Goal: Feedback & Contribution: Leave review/rating

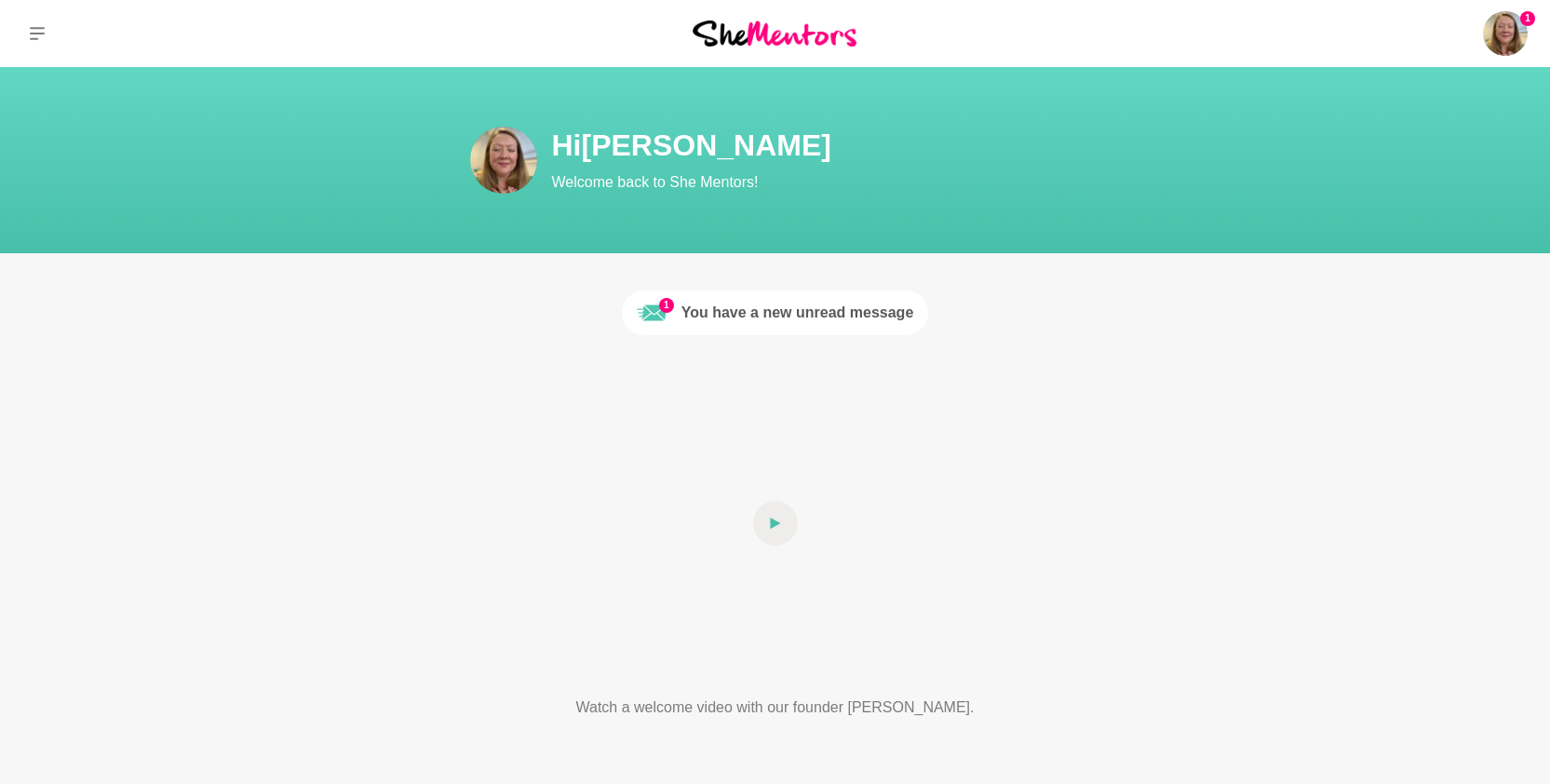
click at [830, 308] on div "You have a new unread message" at bounding box center [798, 313] width 233 height 23
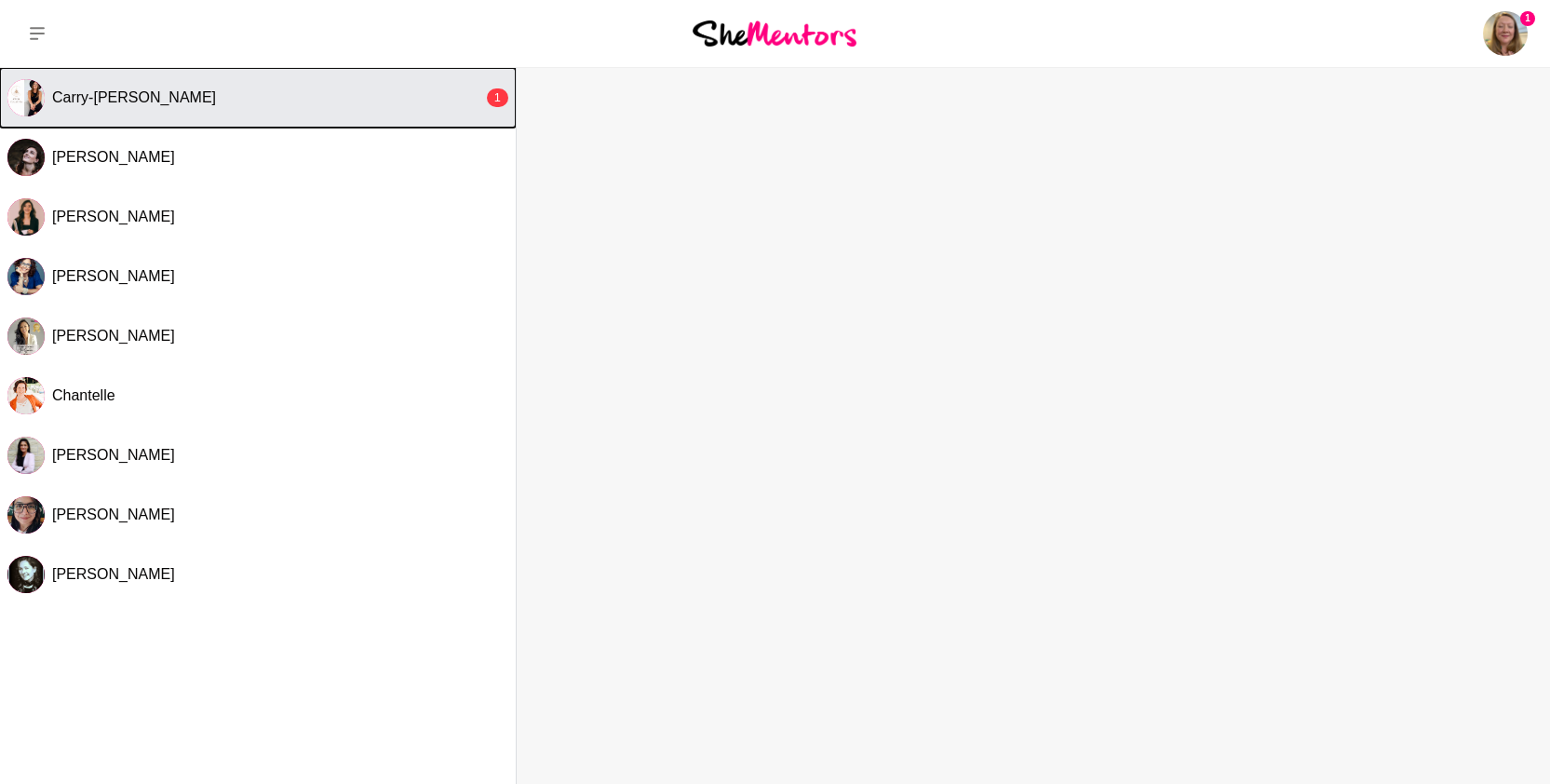
click at [299, 92] on div "Carry-Louise Hansell" at bounding box center [267, 98] width 431 height 19
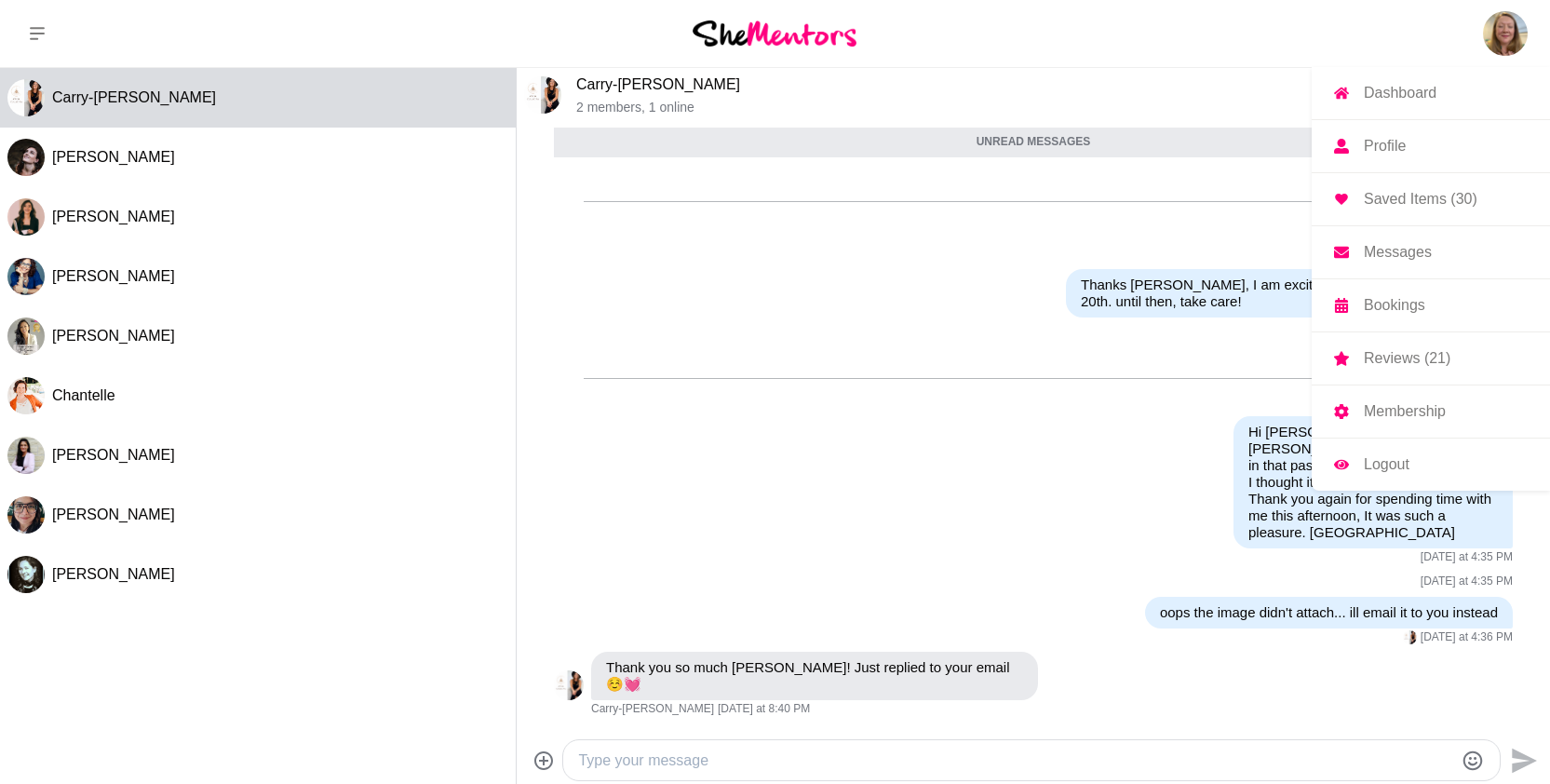
click at [1432, 93] on p "Dashboard" at bounding box center [1400, 93] width 73 height 15
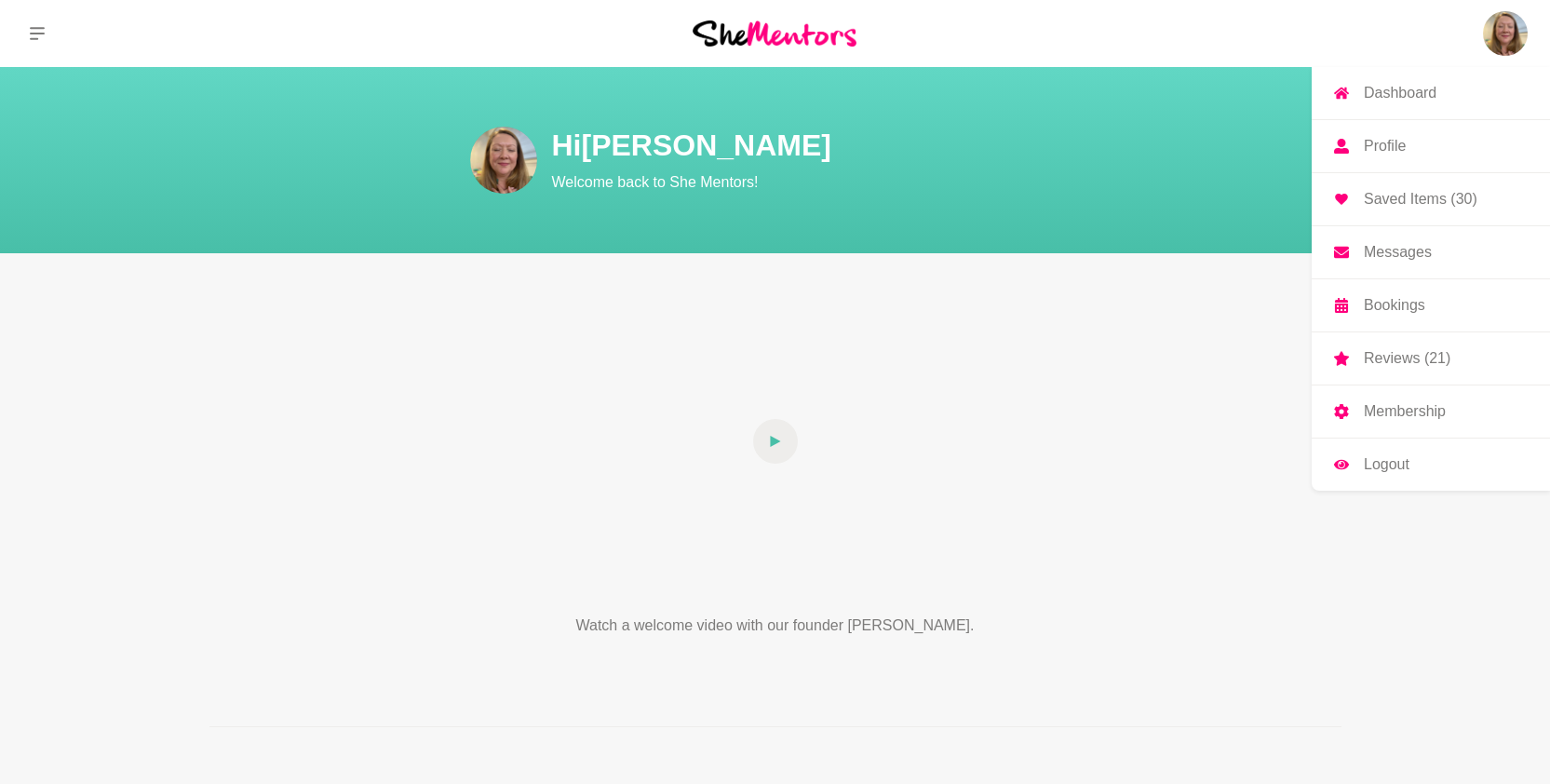
click at [1419, 360] on p "Reviews (21)" at bounding box center [1407, 358] width 87 height 15
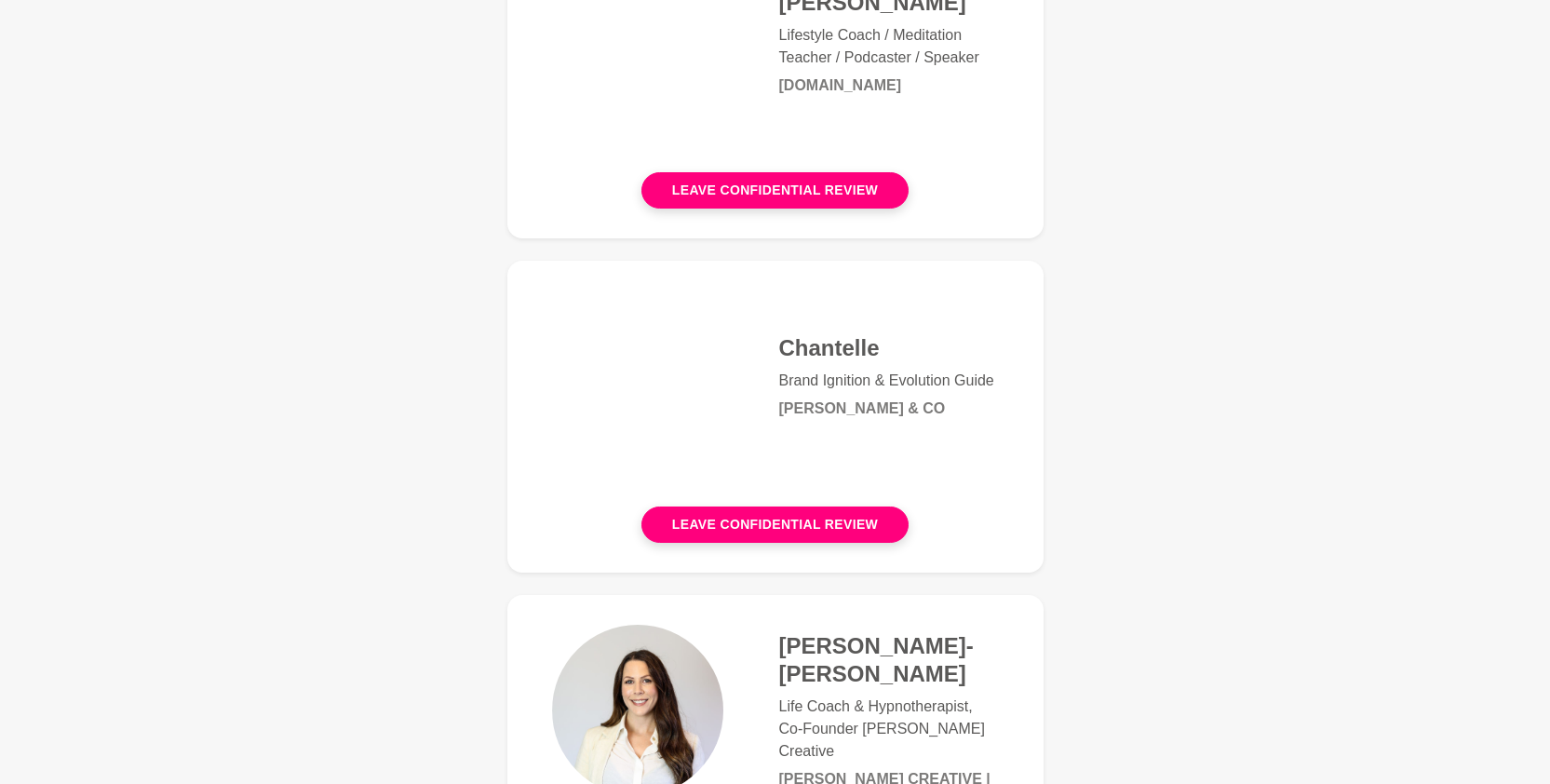
scroll to position [1086, 0]
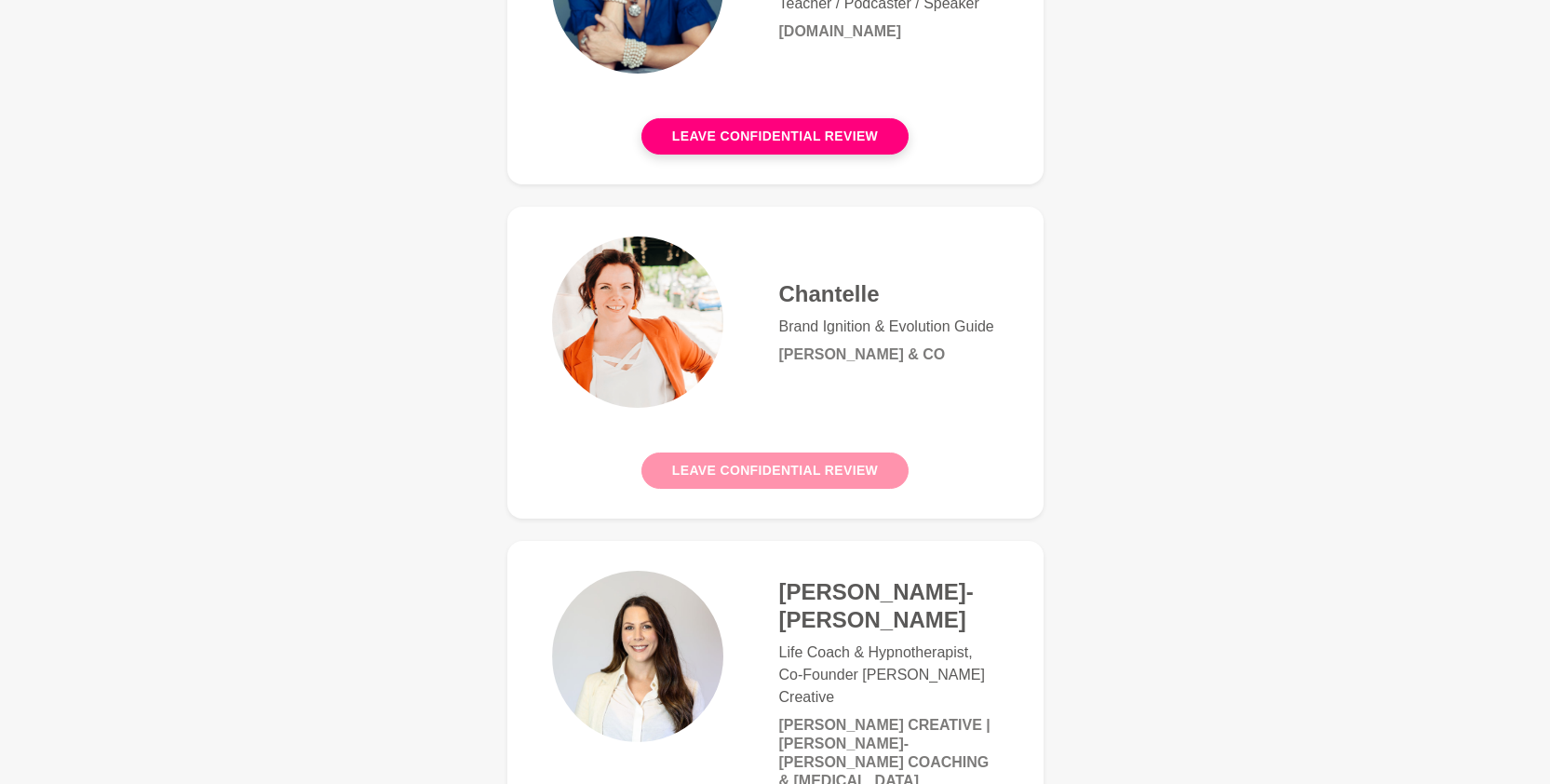
click at [812, 467] on button "Leave confidential review" at bounding box center [775, 470] width 267 height 36
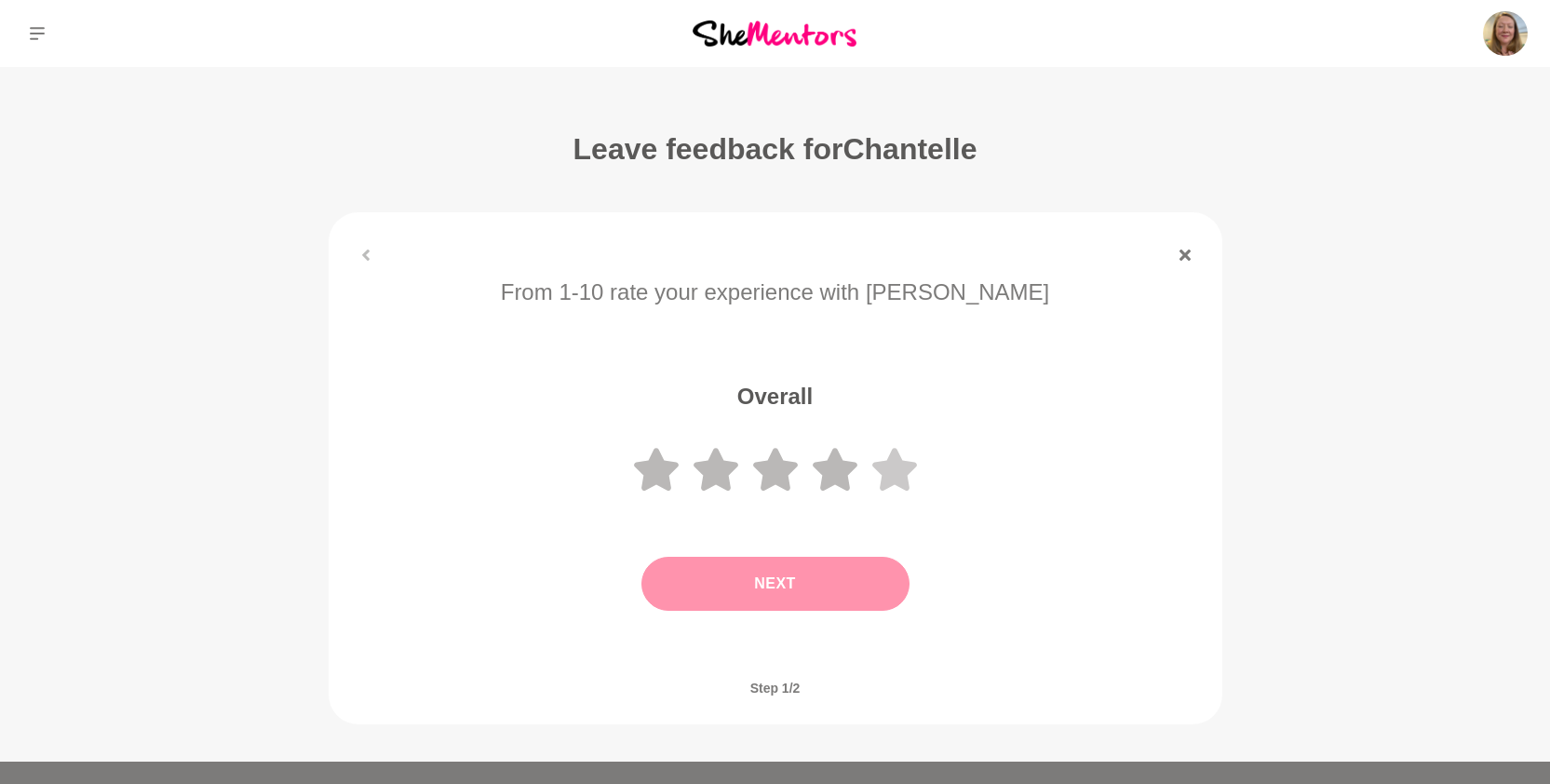
click at [892, 466] on icon at bounding box center [894, 468] width 44 height 42
click at [830, 582] on button "Next" at bounding box center [775, 583] width 268 height 54
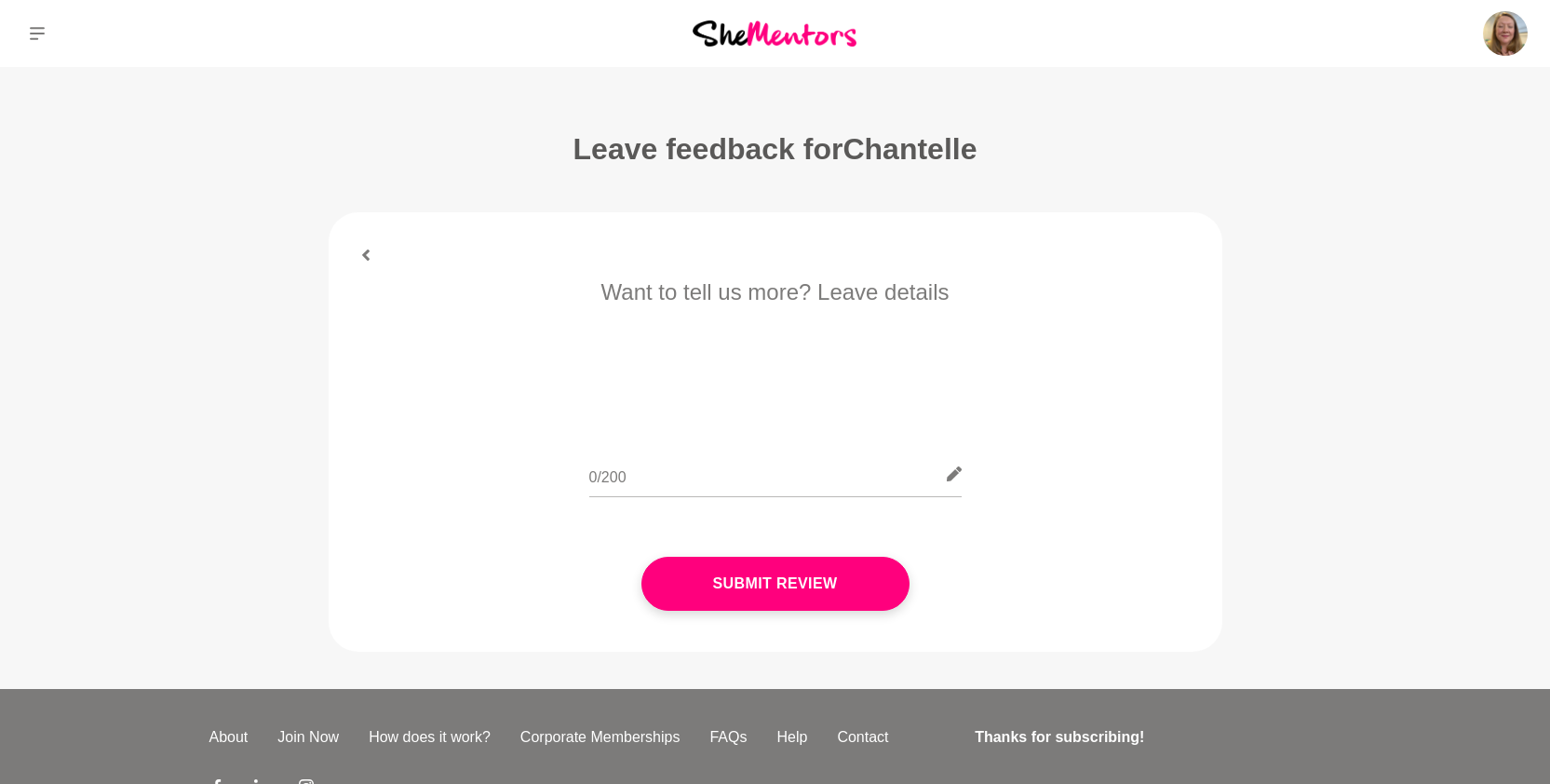
click at [830, 582] on button "Submit Review" at bounding box center [775, 583] width 268 height 54
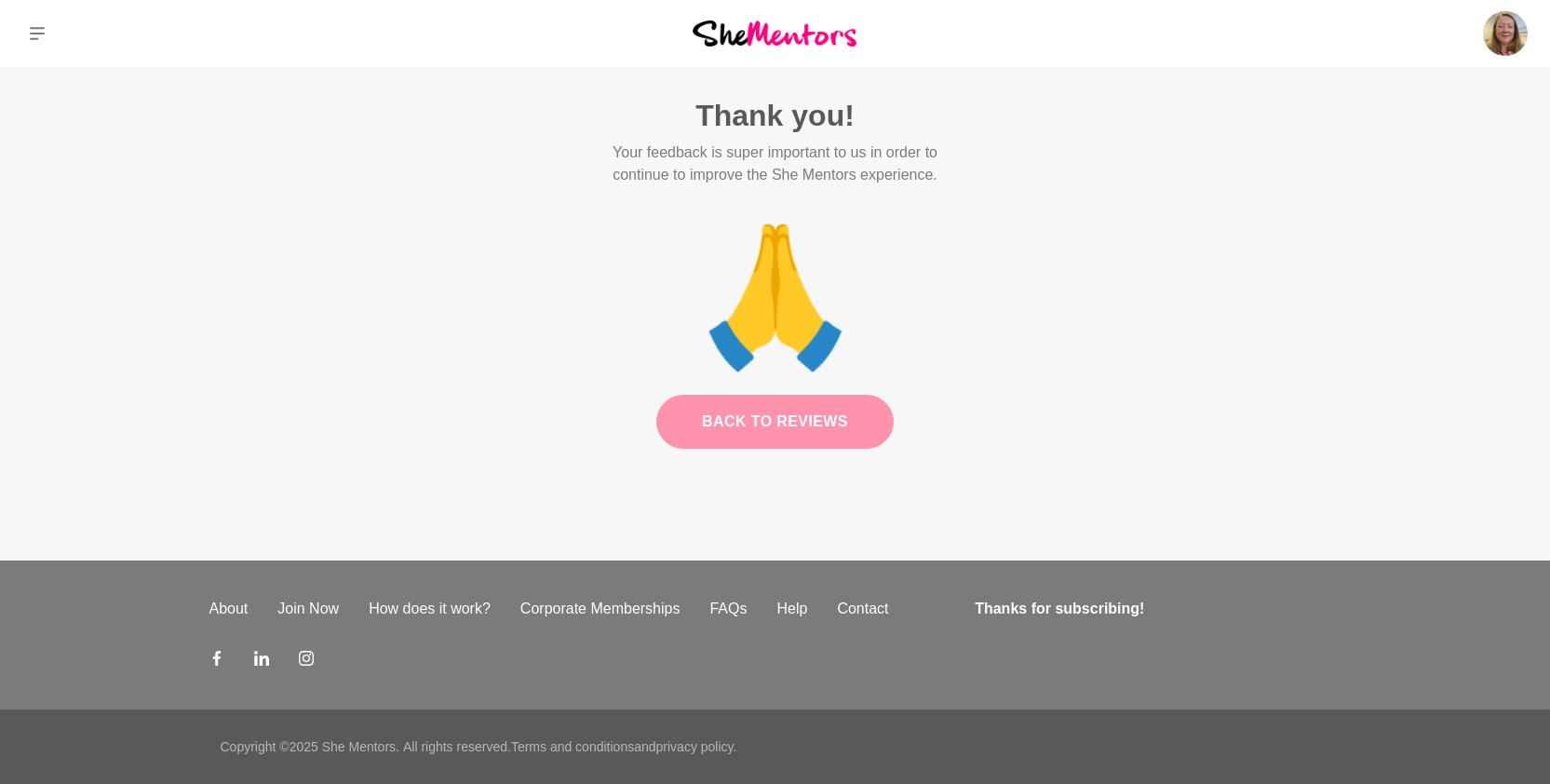
click at [811, 428] on link "Back to Reviews" at bounding box center [775, 421] width 238 height 54
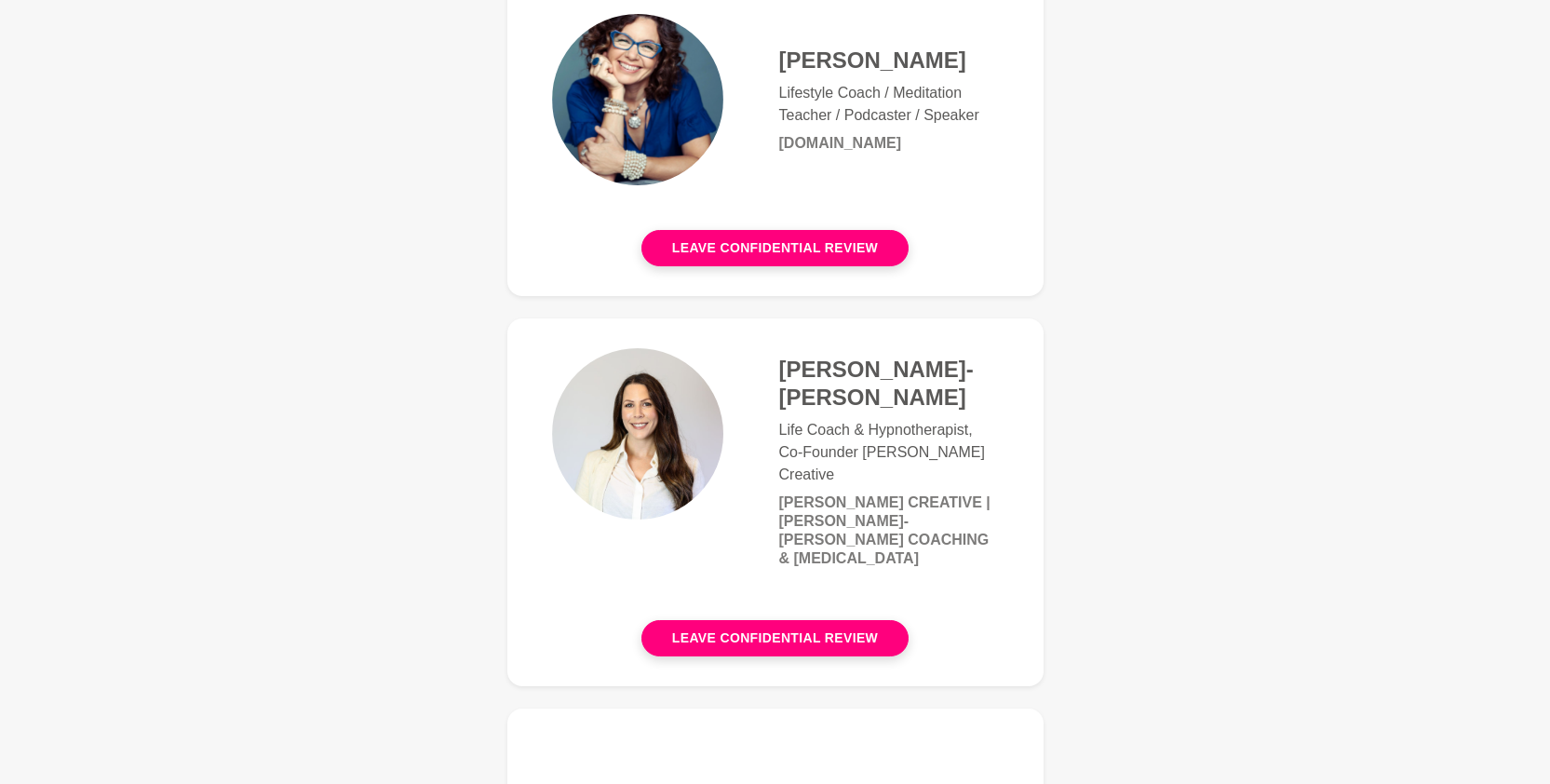
scroll to position [991, 0]
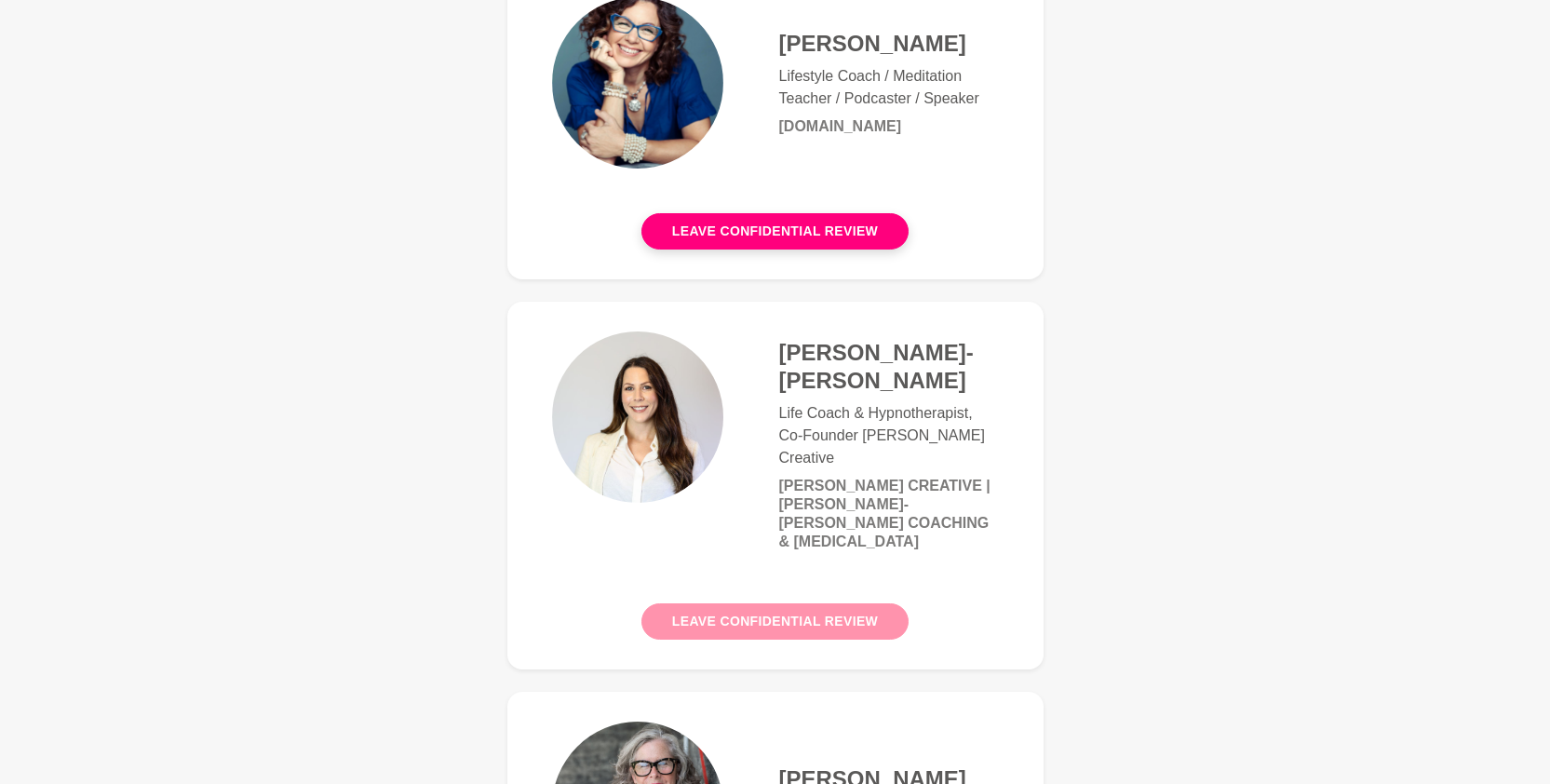
click at [822, 603] on button "Leave confidential review" at bounding box center [775, 620] width 267 height 36
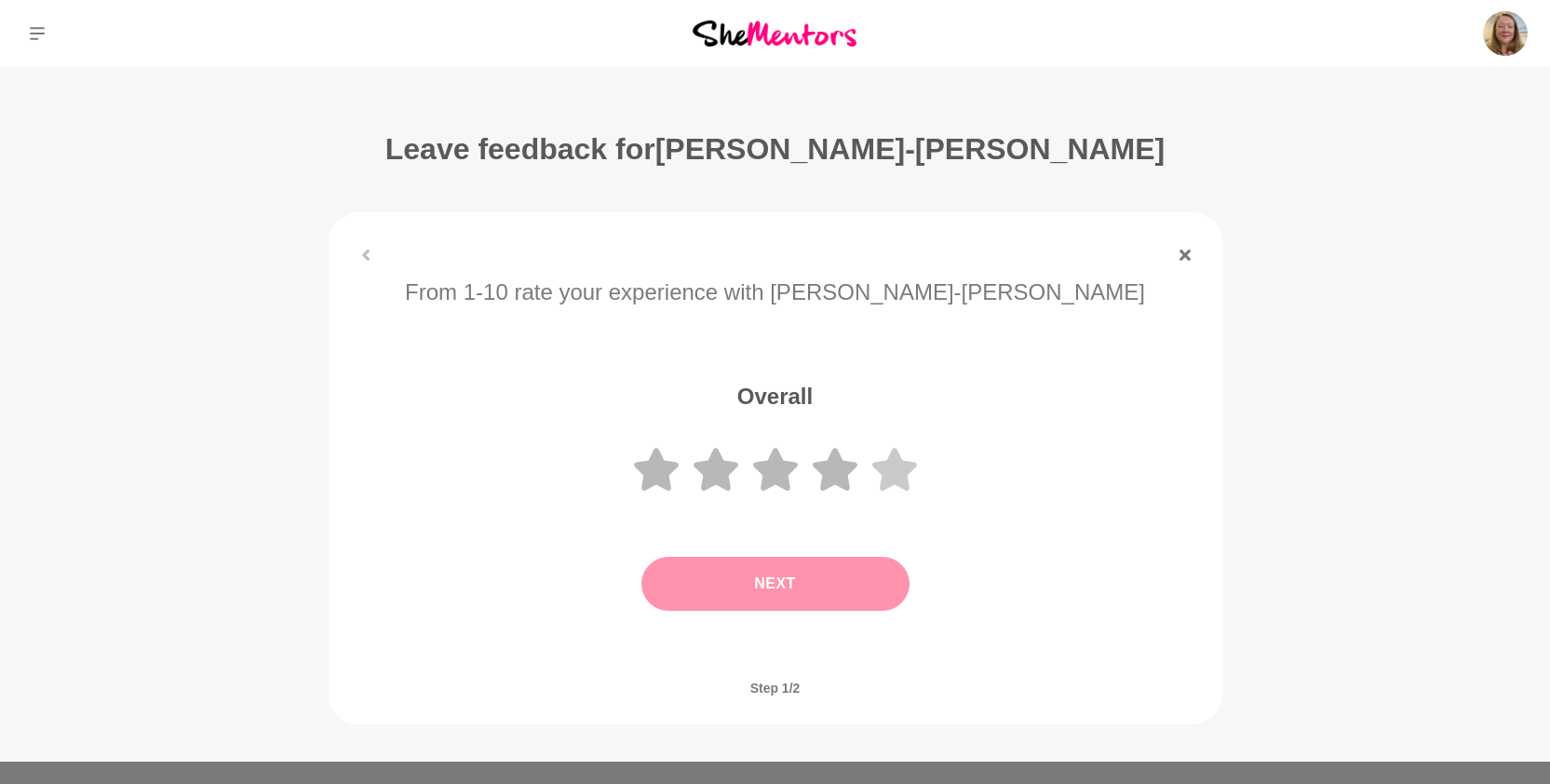
click at [897, 478] on icon at bounding box center [894, 468] width 44 height 42
click at [830, 576] on button "Next" at bounding box center [775, 583] width 268 height 54
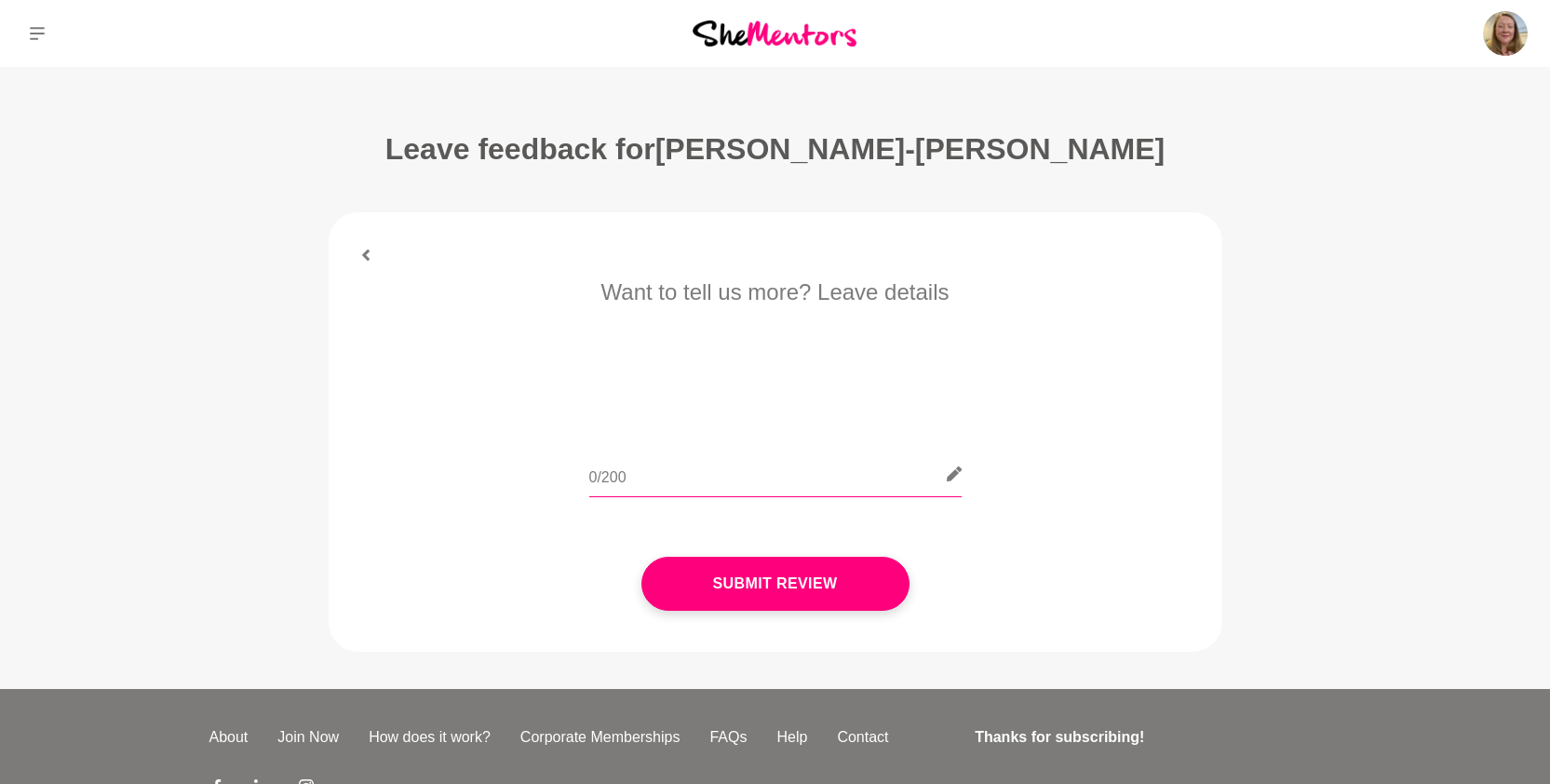
click at [798, 474] on input "text" at bounding box center [775, 474] width 372 height 45
drag, startPoint x: 934, startPoint y: 479, endPoint x: 986, endPoint y: 483, distance: 52.2
click at [986, 483] on div "Janelle is an incredibly beautiful soul! I had a lovely time with her and" at bounding box center [775, 485] width 842 height 68
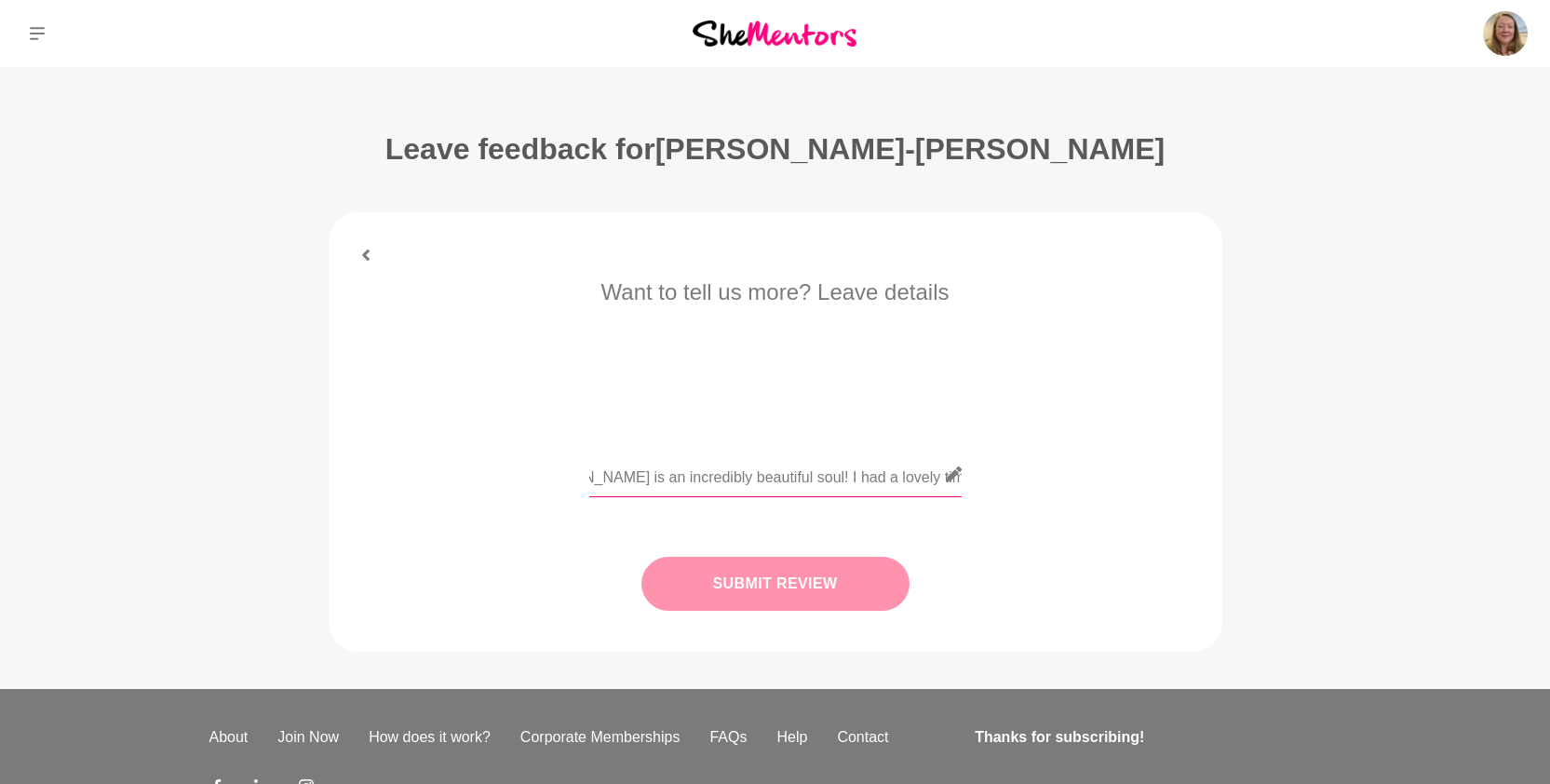
type input "Janelle is an incredibly beautiful soul! I had a lovely time with her"
click at [832, 586] on button "Submit Review" at bounding box center [775, 583] width 268 height 54
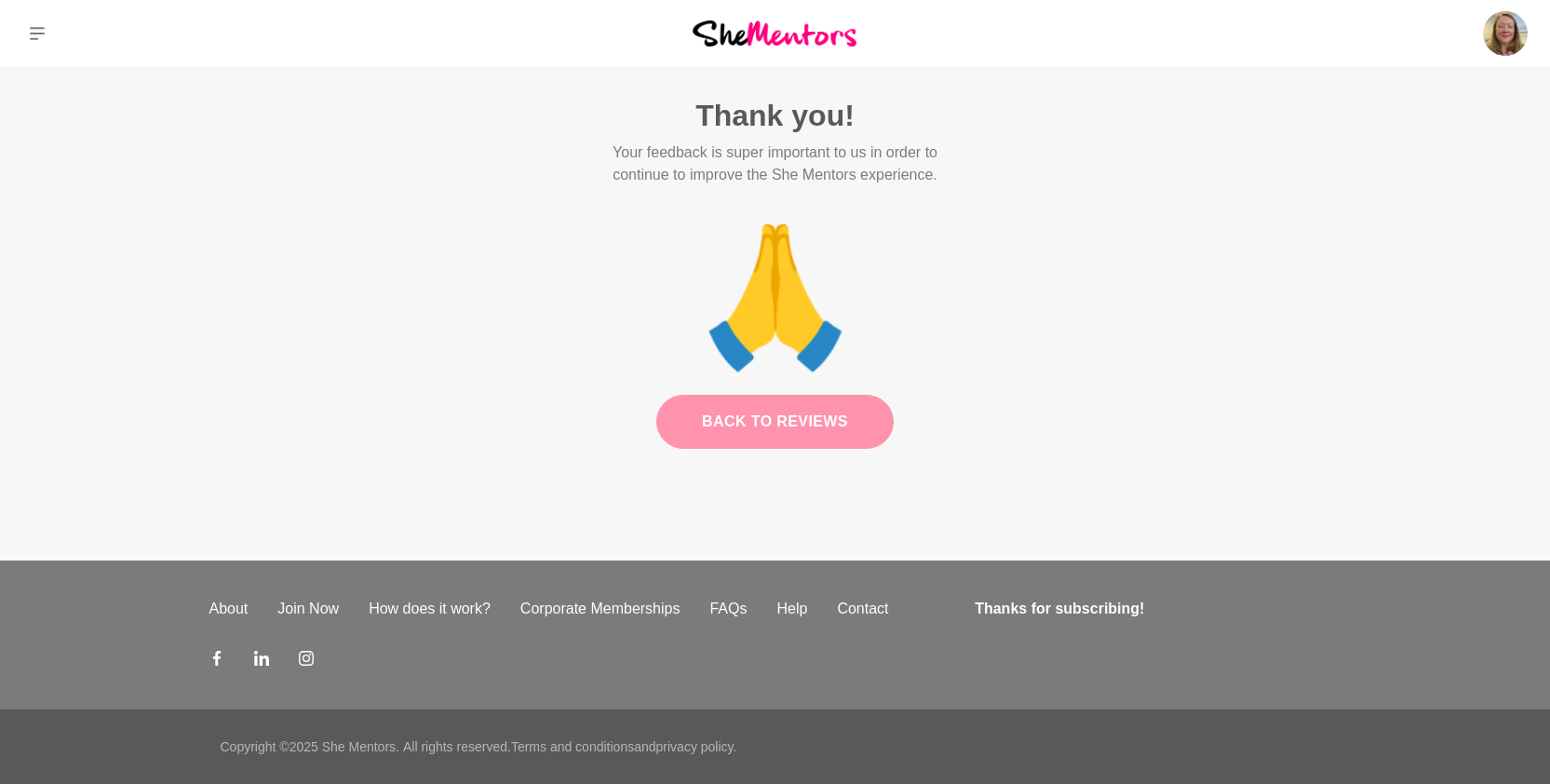
click at [751, 438] on link "Back to Reviews" at bounding box center [775, 421] width 238 height 54
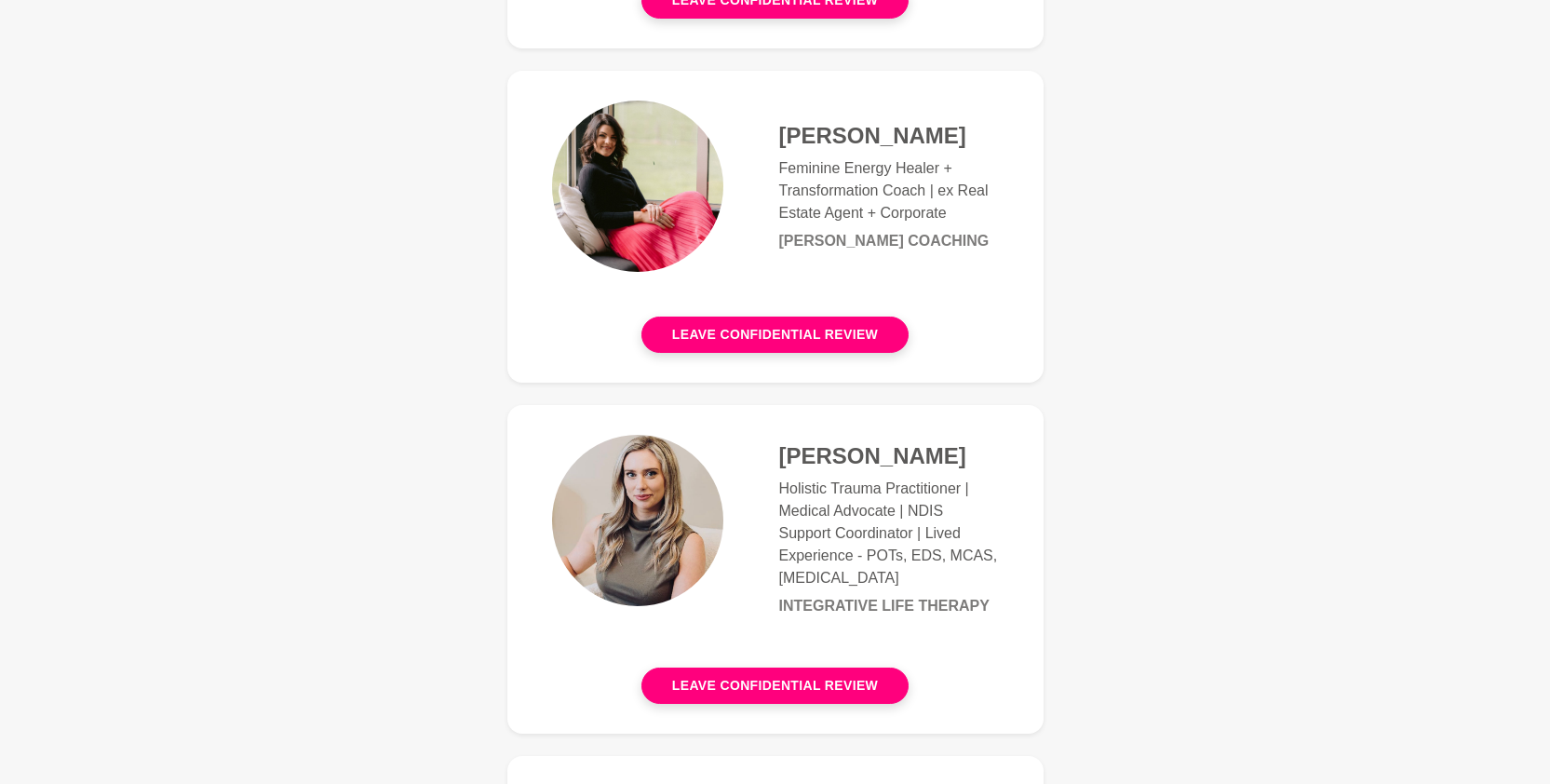
scroll to position [1569, 0]
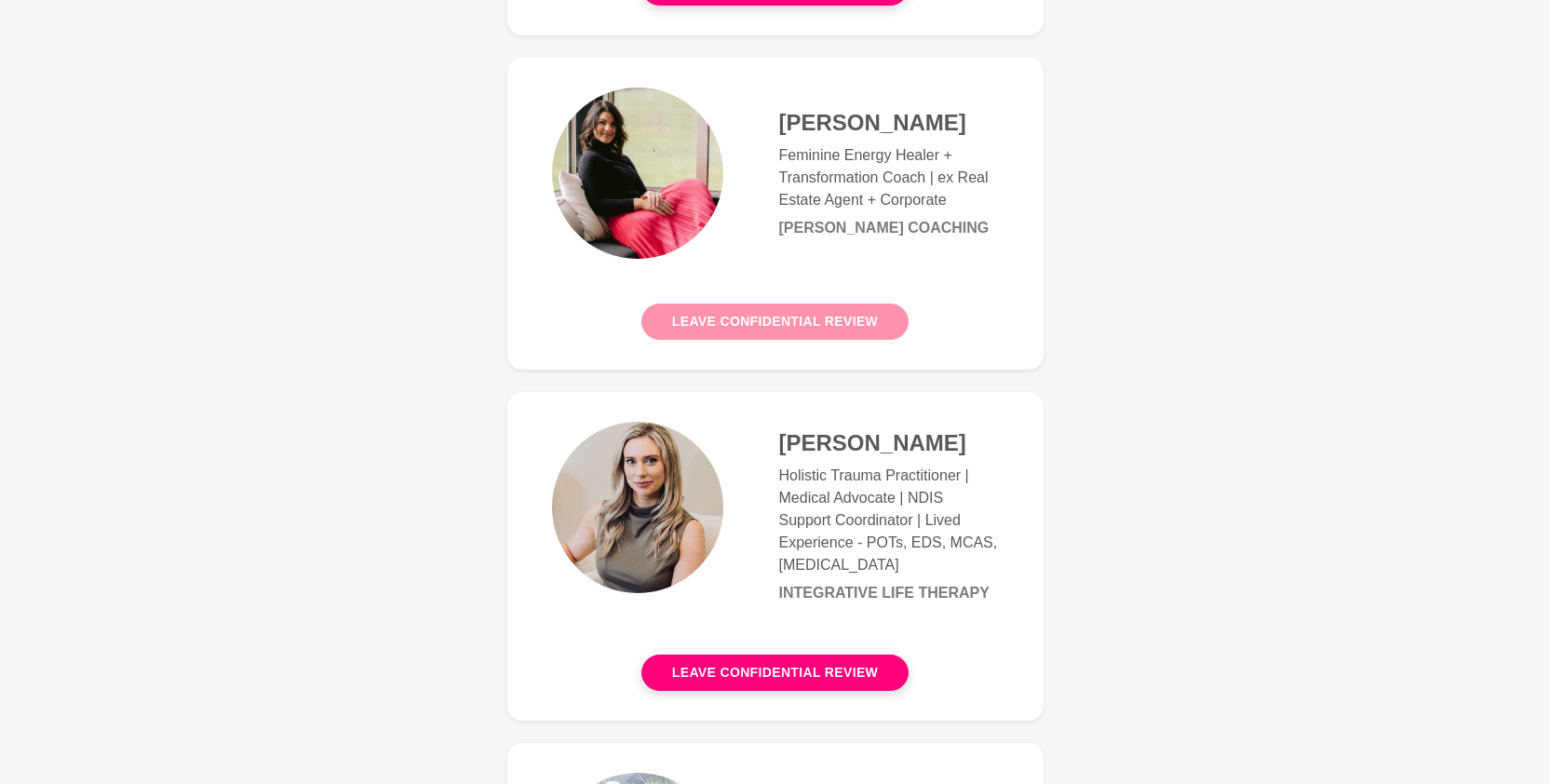
click at [809, 328] on button "Leave confidential review" at bounding box center [775, 321] width 267 height 36
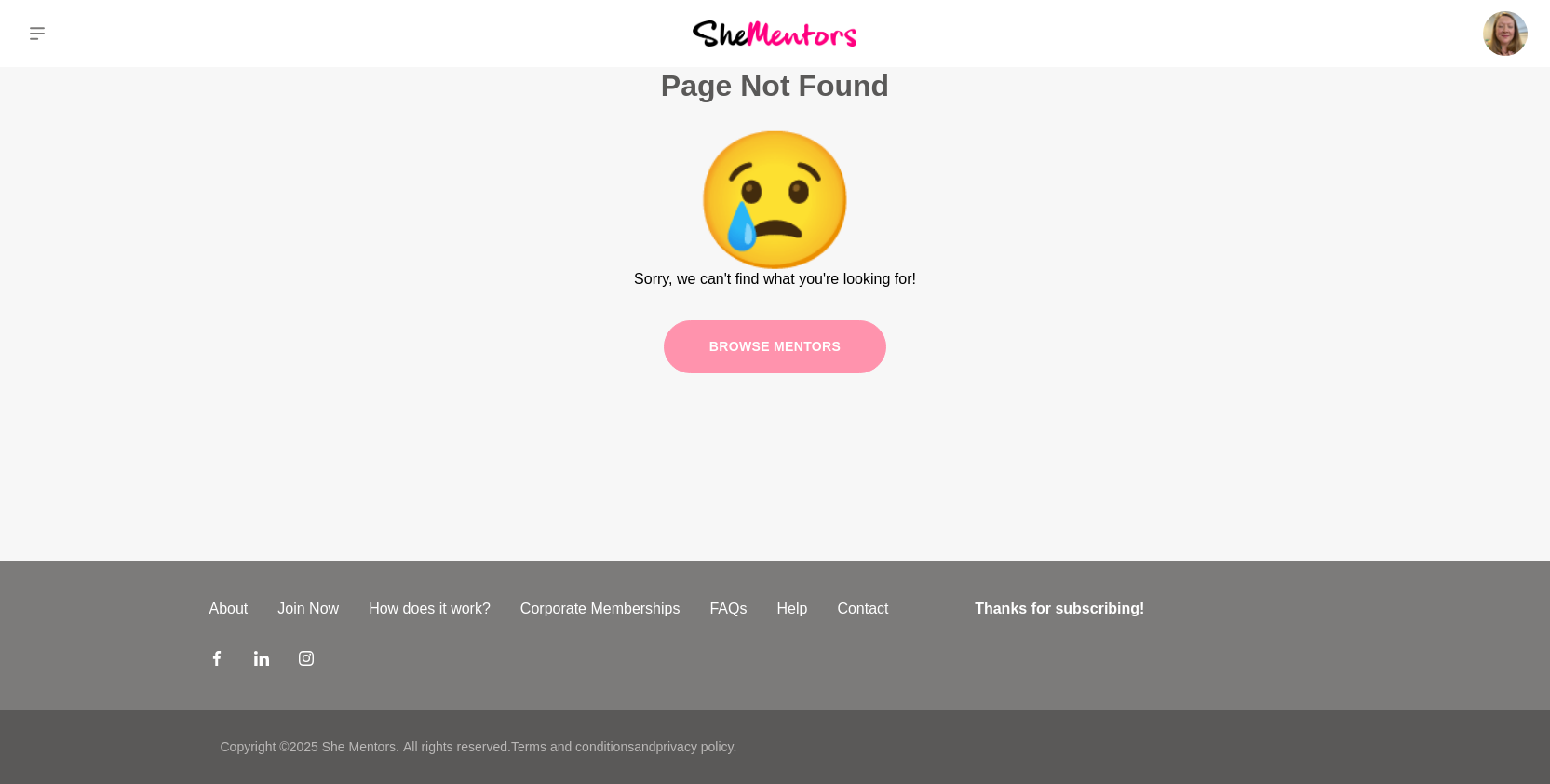
click at [810, 353] on link "Browse mentors" at bounding box center [775, 347] width 223 height 53
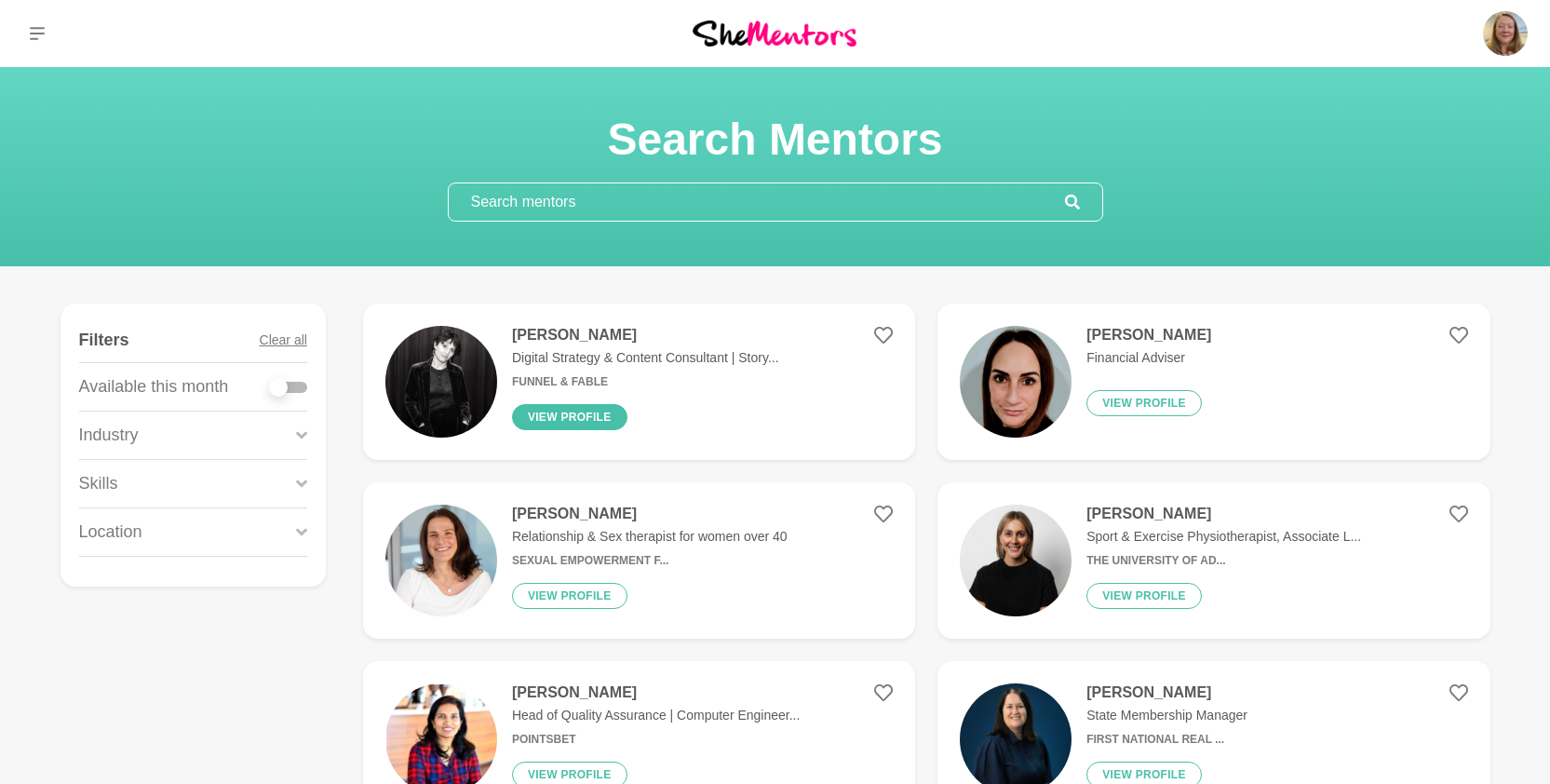
click at [569, 428] on button "View profile" at bounding box center [569, 417] width 115 height 26
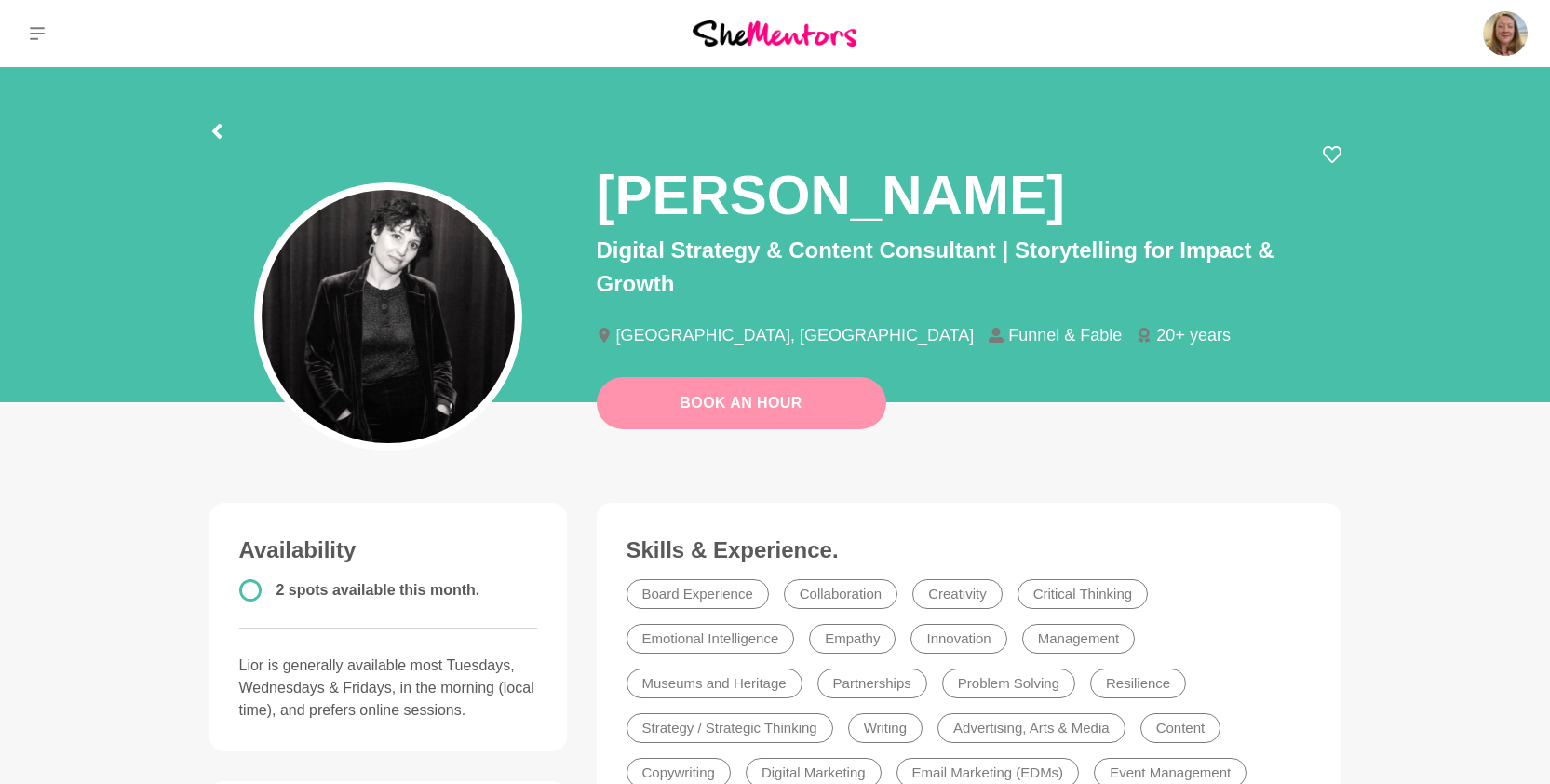
click at [803, 421] on button "Book An Hour" at bounding box center [741, 402] width 289 height 52
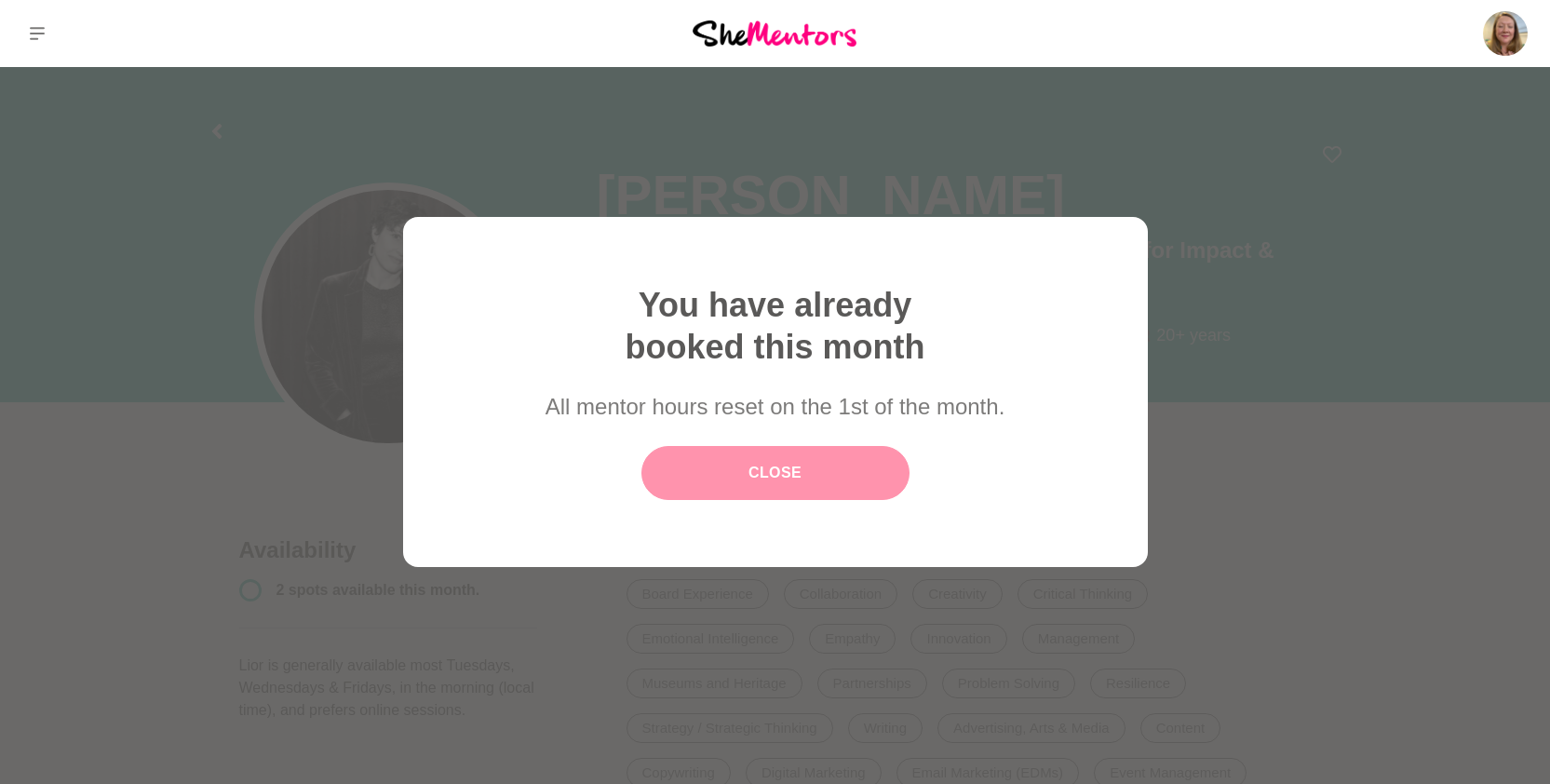
click at [805, 474] on link "Close" at bounding box center [775, 472] width 268 height 54
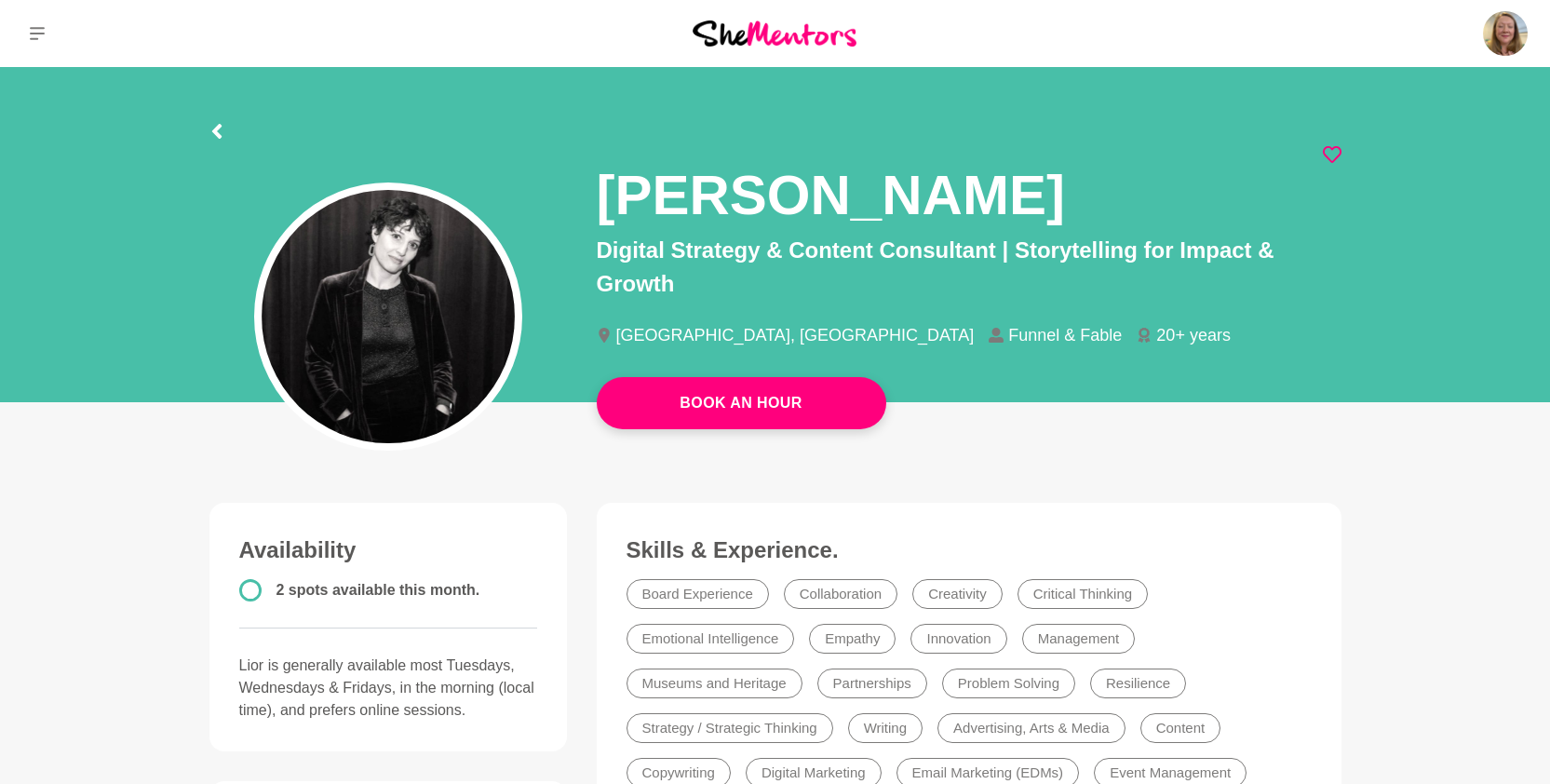
click at [1329, 157] on icon at bounding box center [1332, 154] width 19 height 19
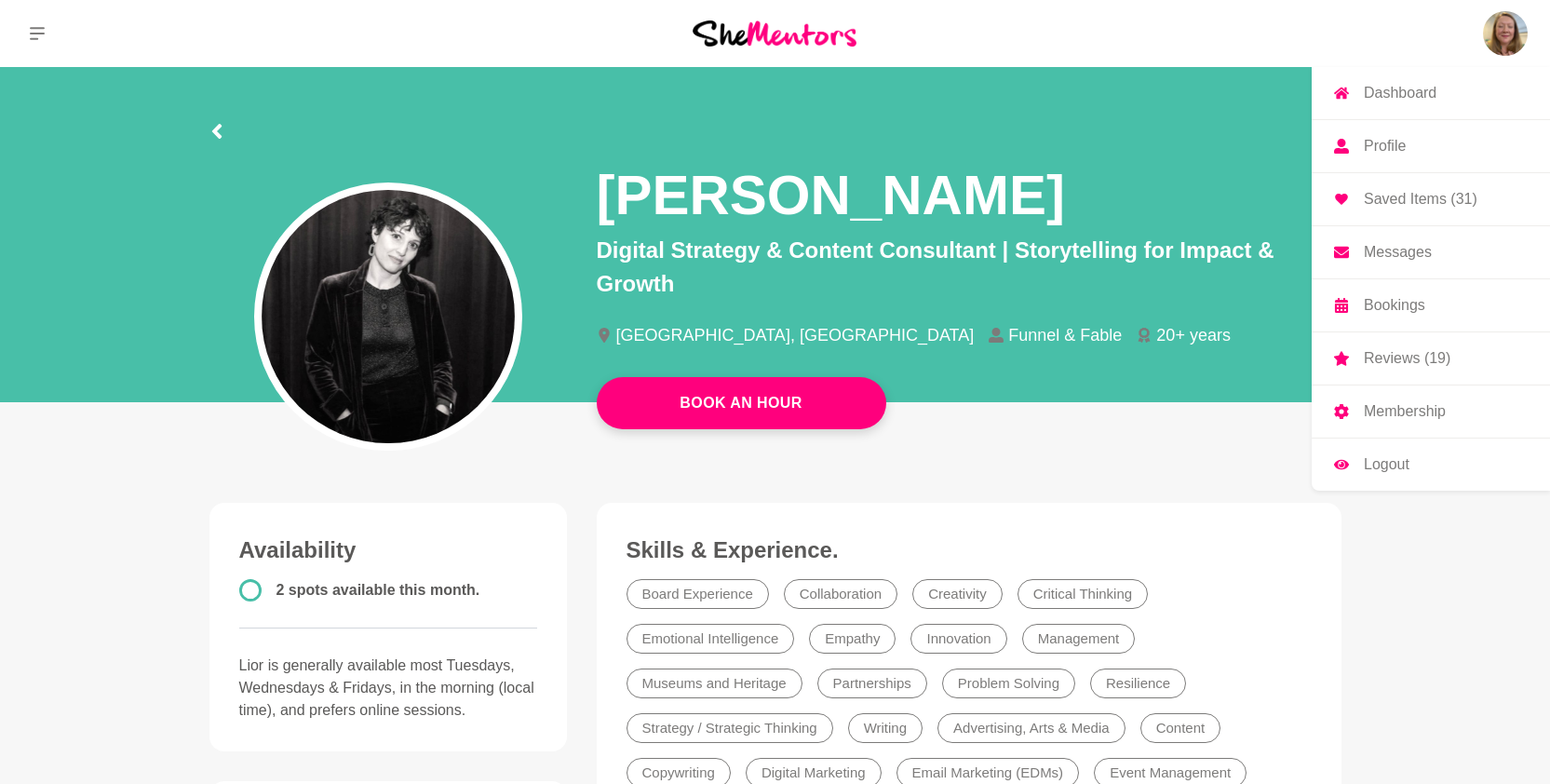
click at [1494, 37] on img at bounding box center [1505, 33] width 44 height 44
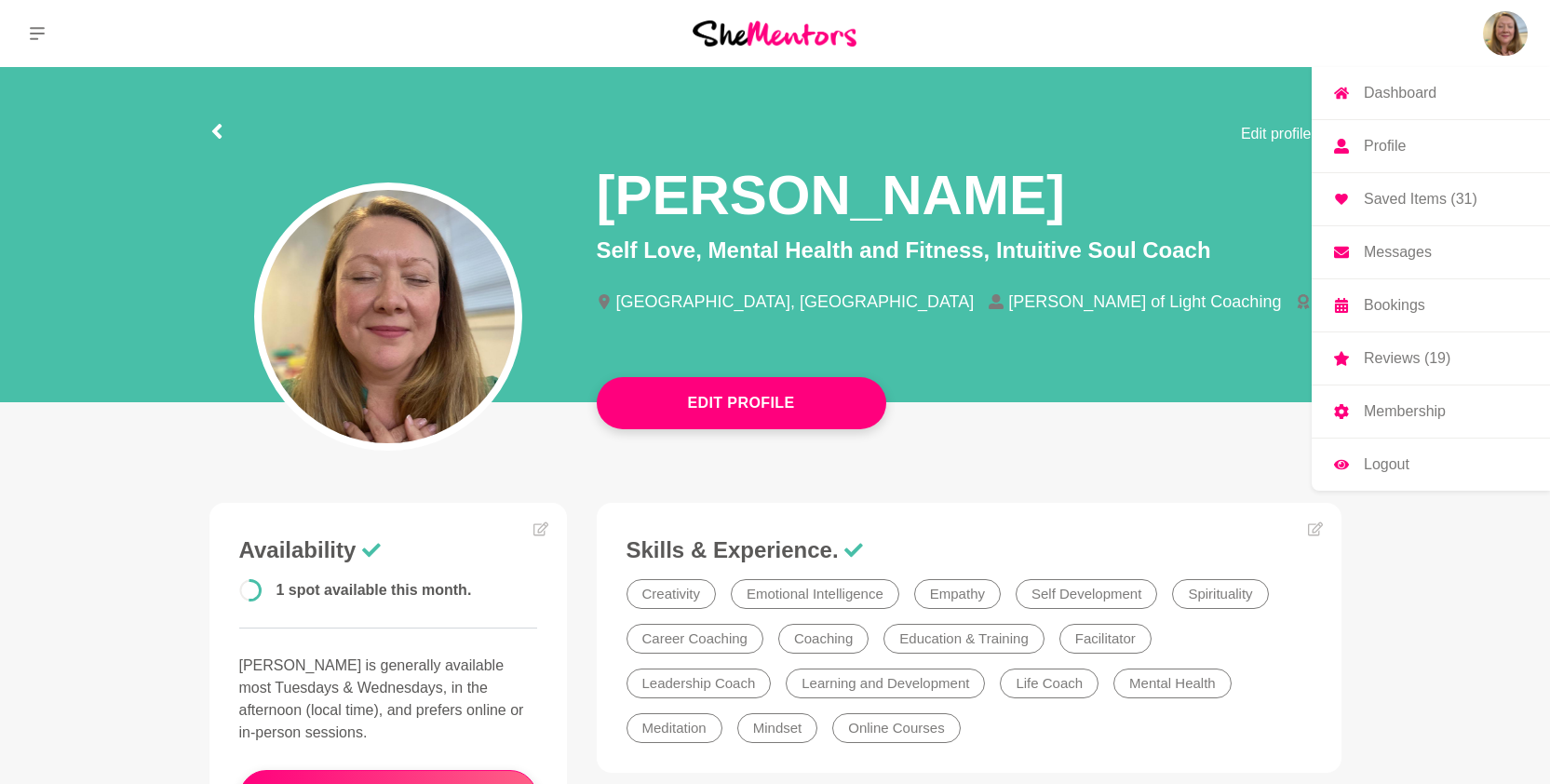
click at [1408, 416] on p "Membership" at bounding box center [1404, 411] width 82 height 15
